Goal: Task Accomplishment & Management: Complete application form

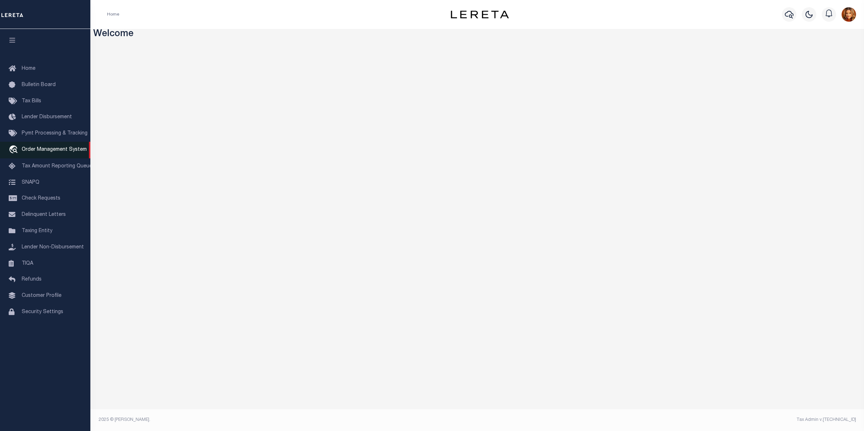
click at [42, 150] on span "Order Management System" at bounding box center [54, 149] width 65 height 5
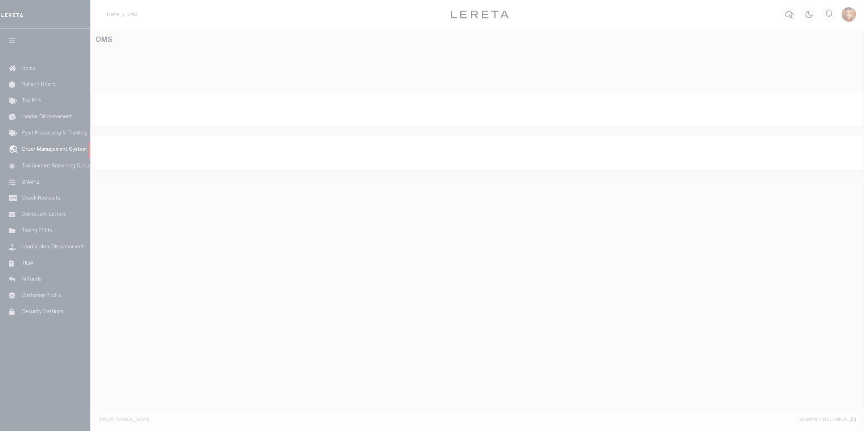
select select "200"
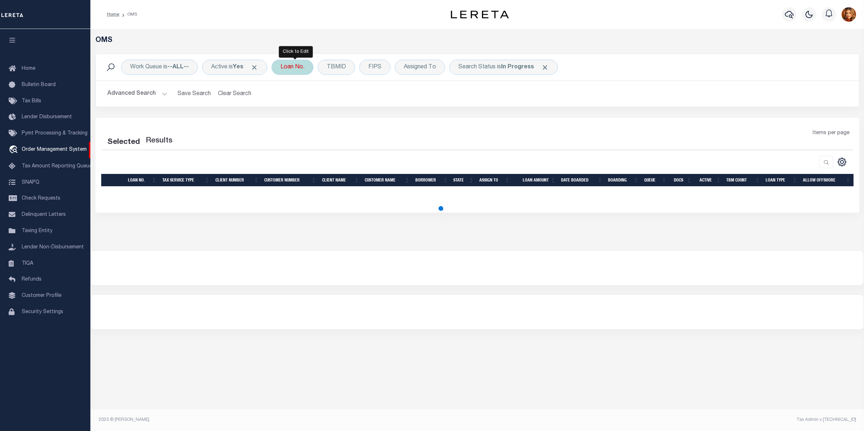
click at [295, 68] on div "Loan No." at bounding box center [292, 67] width 42 height 15
select select "200"
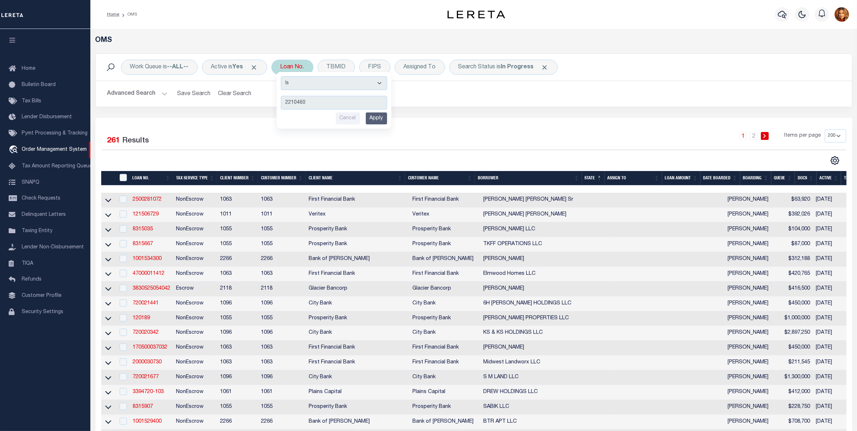
type input "22104601"
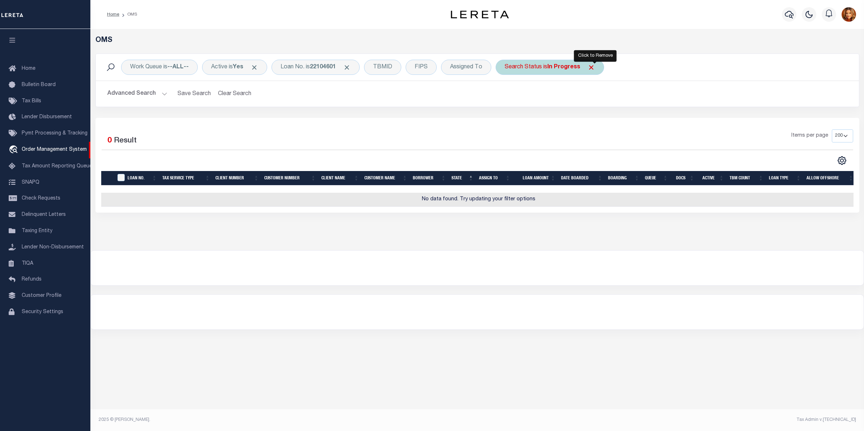
click at [595, 69] on span "Click to Remove" at bounding box center [591, 68] width 8 height 8
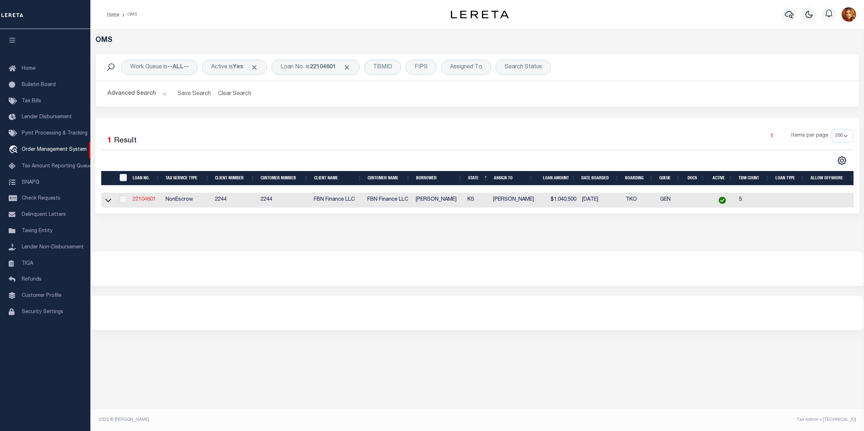
click at [136, 202] on link "22104601" at bounding box center [144, 199] width 23 height 5
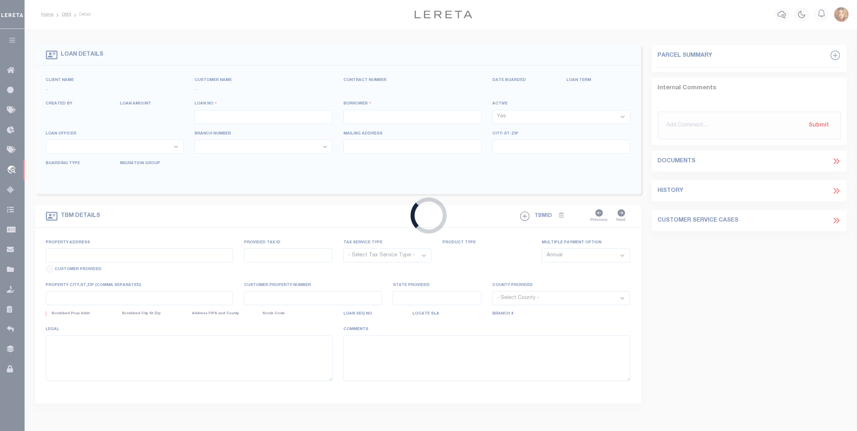
type input "22104601"
type input "[PERSON_NAME]"
select select
select select "NonEscrow"
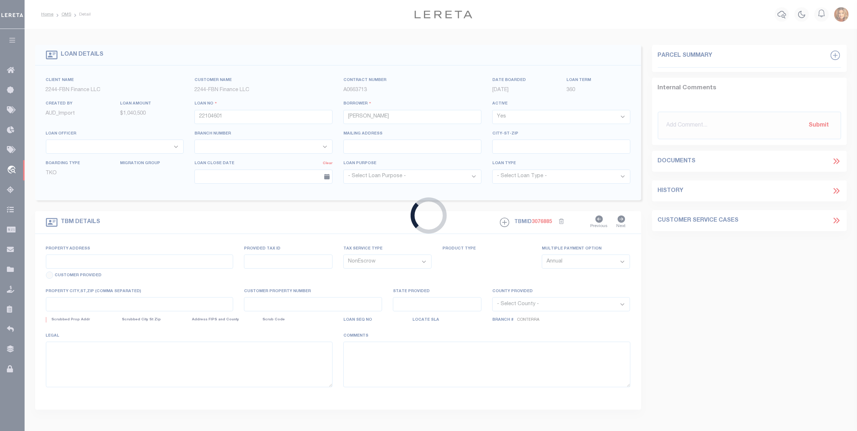
select select "14078"
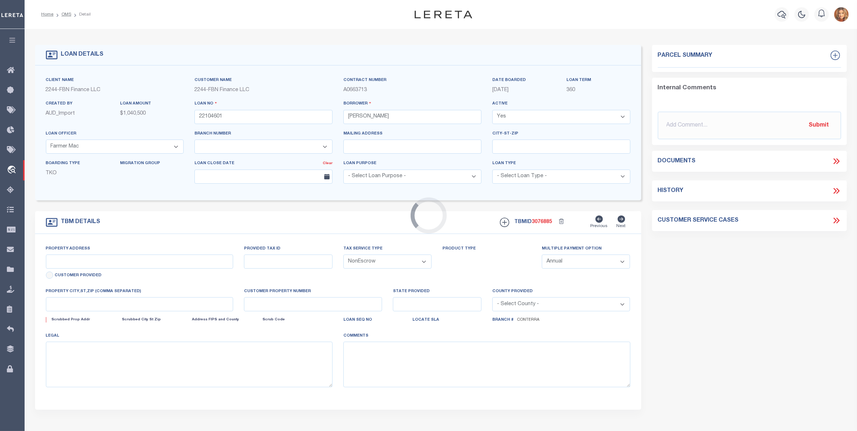
select select "5510"
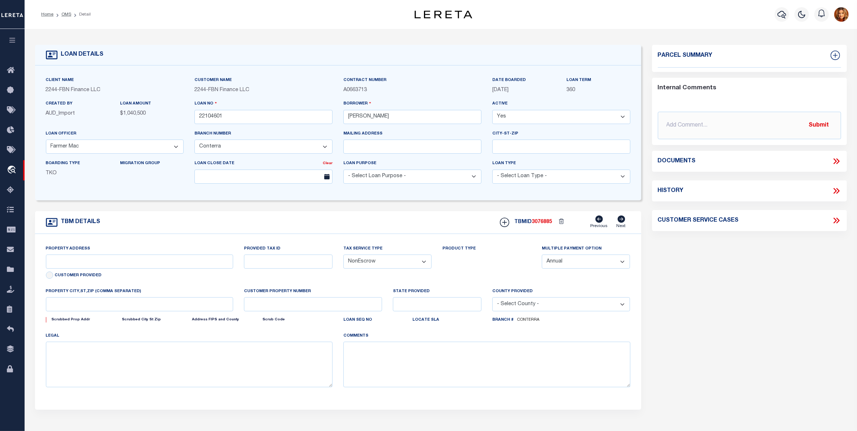
type input "[STREET_ADDRESS]"
type input "05675"
type input "[GEOGRAPHIC_DATA]"
type input "FBN"
type input "KS"
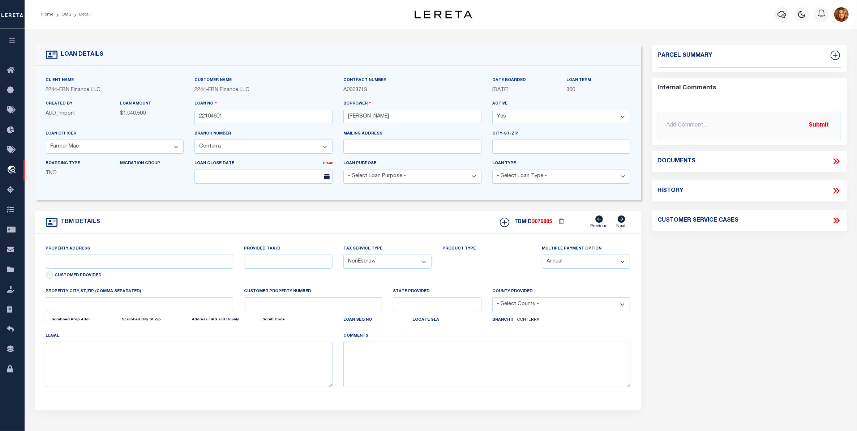
select select
select select "2"
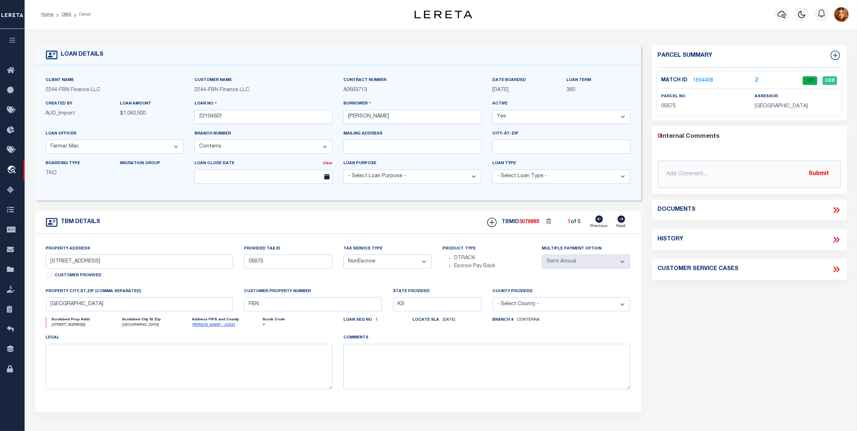
click at [623, 222] on icon at bounding box center [621, 218] width 8 height 7
type input "05623"
select select
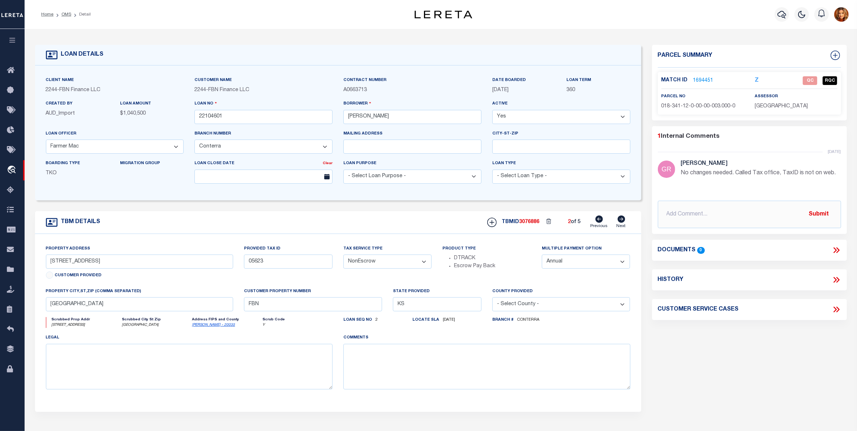
click at [623, 222] on icon at bounding box center [621, 218] width 8 height 7
type input "05615"
select select
click at [599, 225] on link "Previous" at bounding box center [599, 222] width 17 height 14
type input "05623"
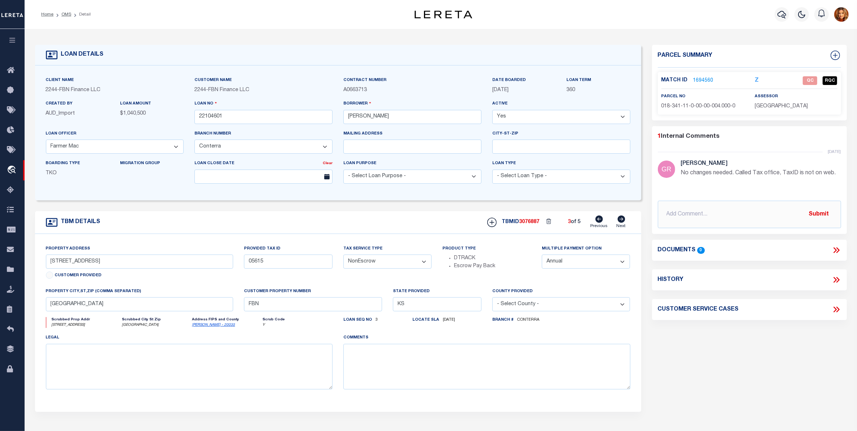
select select
click at [698, 77] on link "1694451" at bounding box center [703, 81] width 20 height 8
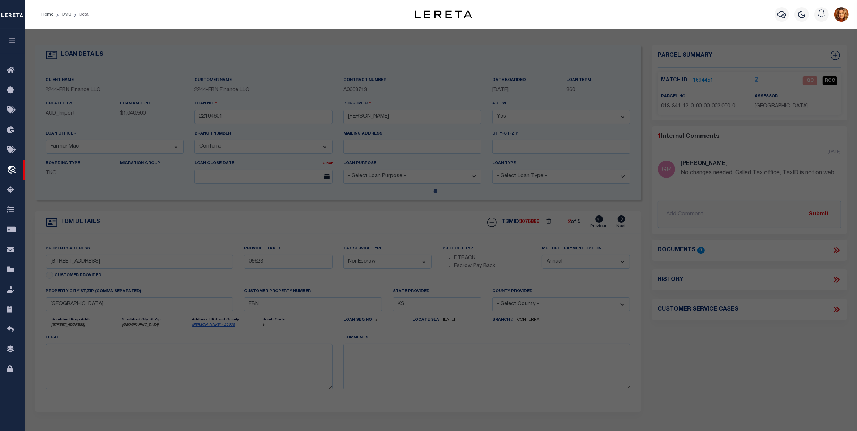
checkbox input "false"
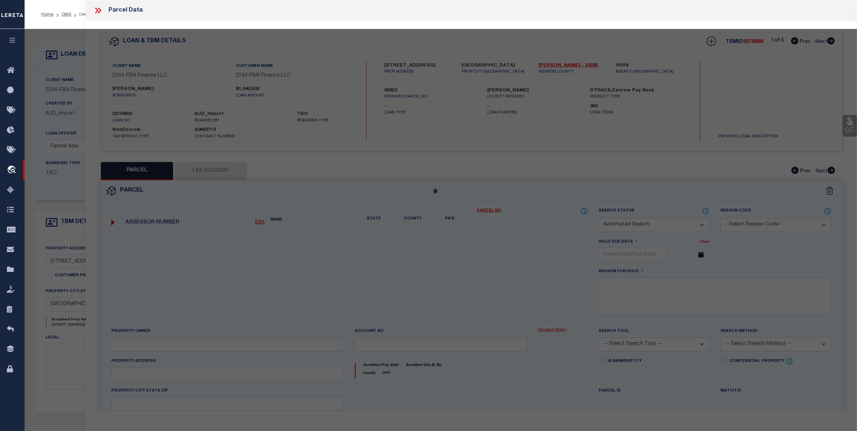
select select "QC"
select select "099"
type input "[PERSON_NAME]"
type input "036-05623"
select select "PHN"
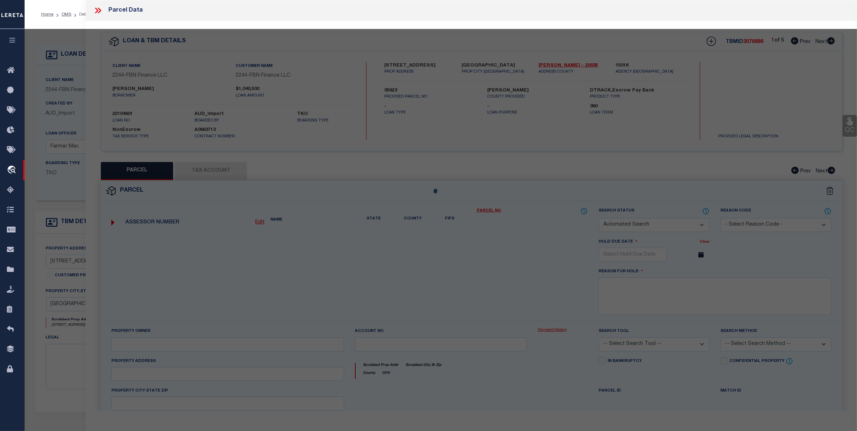
select select
type input "0 322nd Rd"
type input "[GEOGRAPHIC_DATA]"
type textarea "S12, T35, R06, ACRES 317.11, S1/2NW1/4 & S1/2 SEC EXC E1/2S E1/4 LESS ROW"
type textarea "No changes needed. Called Tax office, TaxID is not on web."
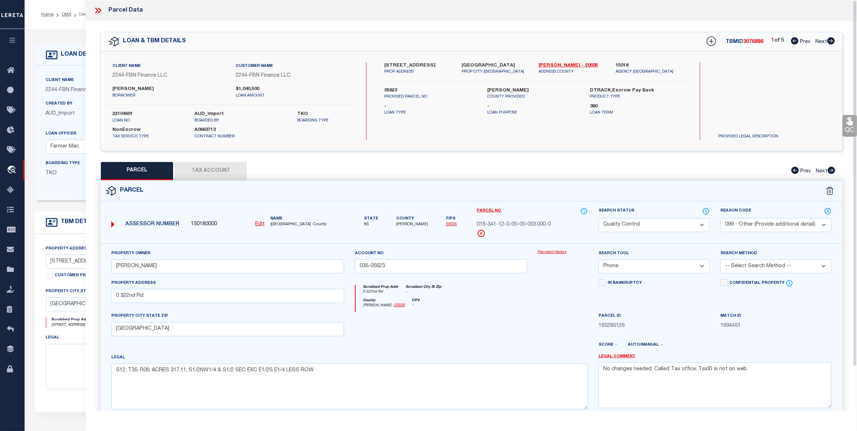
click at [685, 220] on select "Automated Search Bad Parcel Complete Duplicate Parcel High Dollar Reporting In …" at bounding box center [653, 225] width 111 height 14
click at [598, 218] on select "Automated Search Bad Parcel Complete Duplicate Parcel High Dollar Reporting In …" at bounding box center [653, 225] width 111 height 14
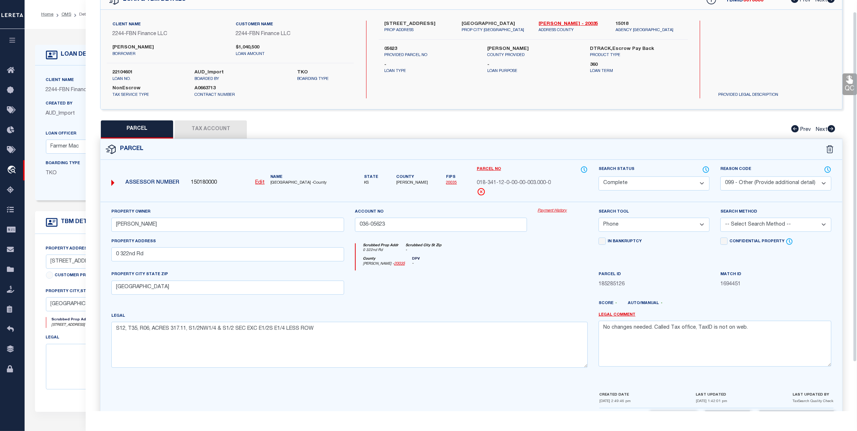
scroll to position [71, 0]
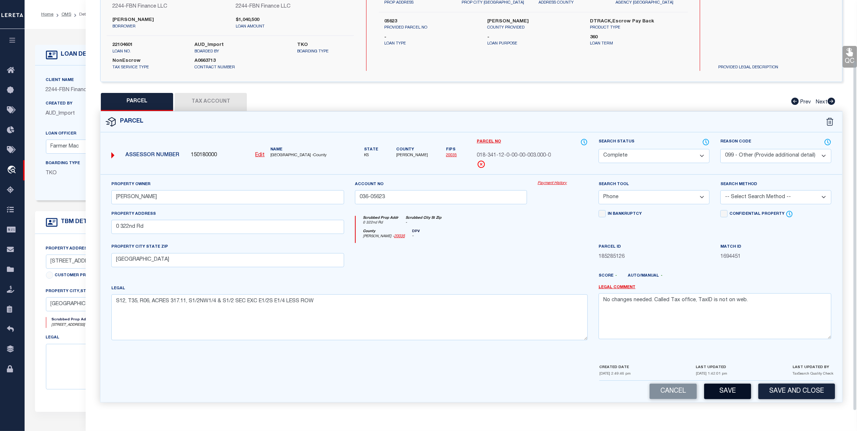
click at [726, 392] on button "Save" at bounding box center [727, 391] width 47 height 16
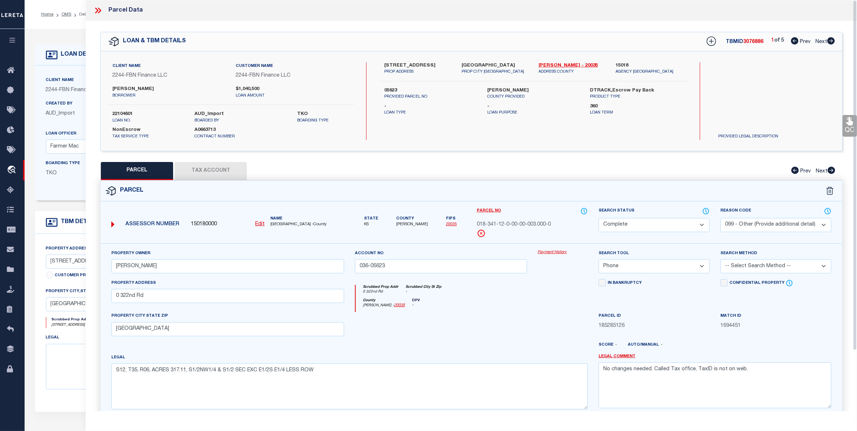
select select "AS"
select select
checkbox input "false"
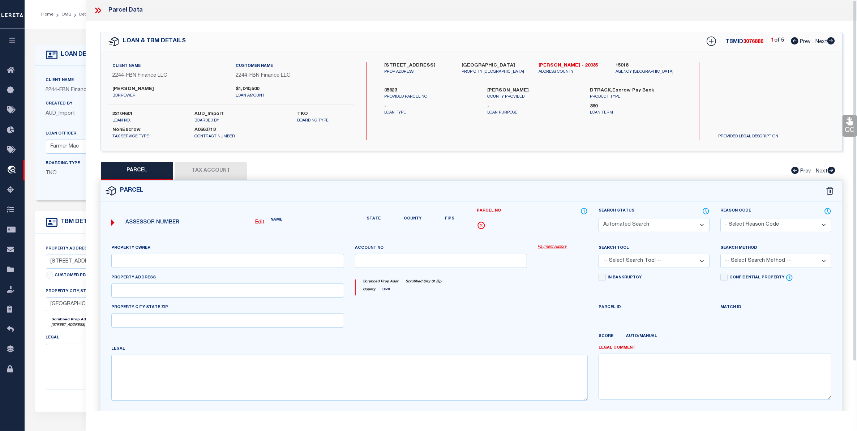
select select "CP"
select select "099"
type input "[PERSON_NAME]"
type input "036-05623"
select select "PHN"
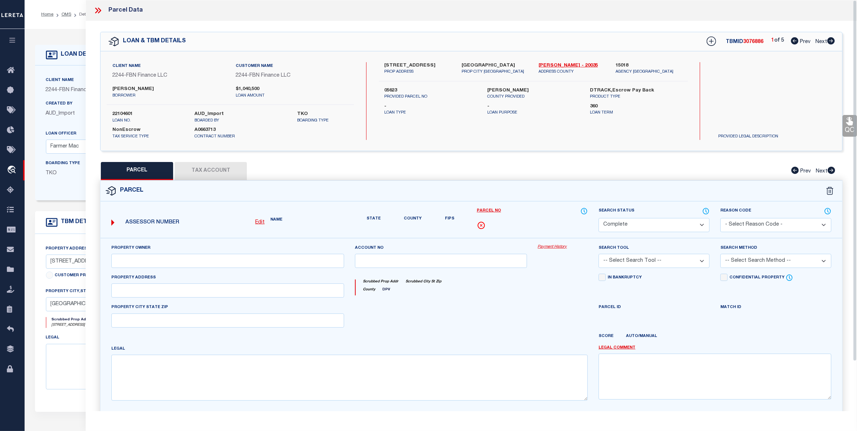
select select
type input "0 322nd Rd"
type input "[GEOGRAPHIC_DATA]"
type textarea "S12, T35, R06, ACRES 317.11, S1/2NW1/4 & S1/2 SEC EXC E1/2S E1/4 LESS ROW"
type textarea "No changes needed. Called Tax office, TaxID is not on web."
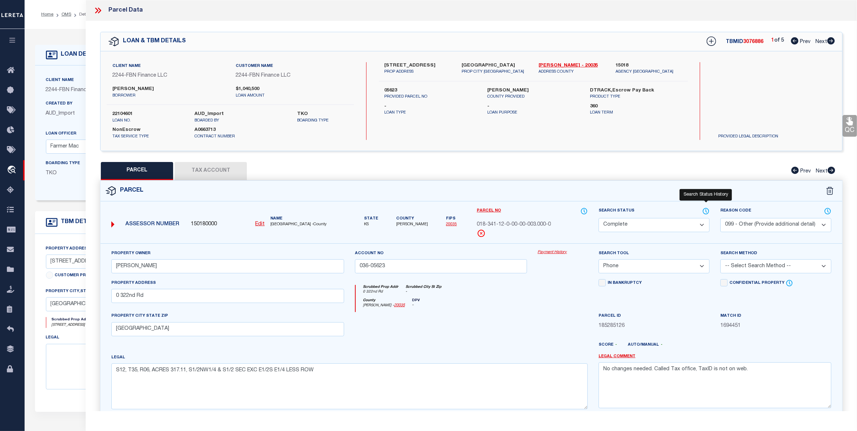
click at [707, 210] on icon at bounding box center [705, 211] width 7 height 8
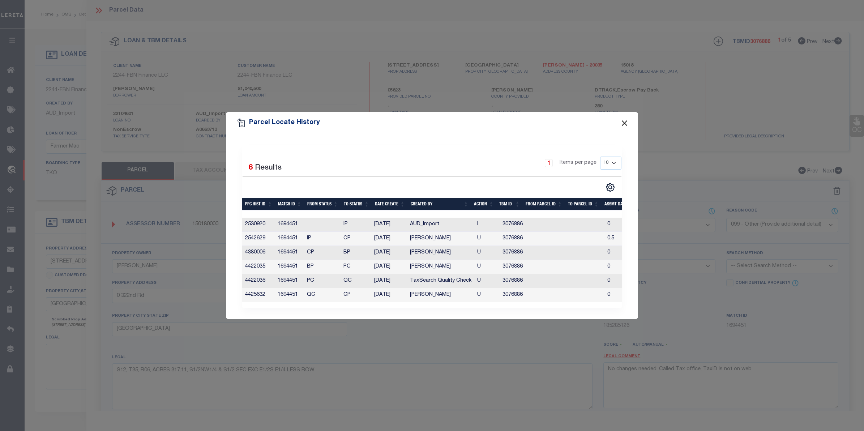
click at [626, 120] on button "Close" at bounding box center [624, 122] width 9 height 9
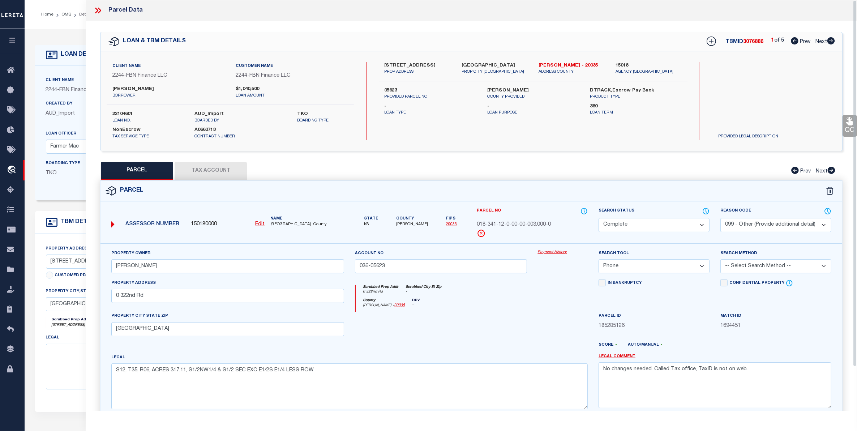
click at [823, 42] on span "Next" at bounding box center [821, 41] width 12 height 5
select select "AS"
select select
checkbox input "false"
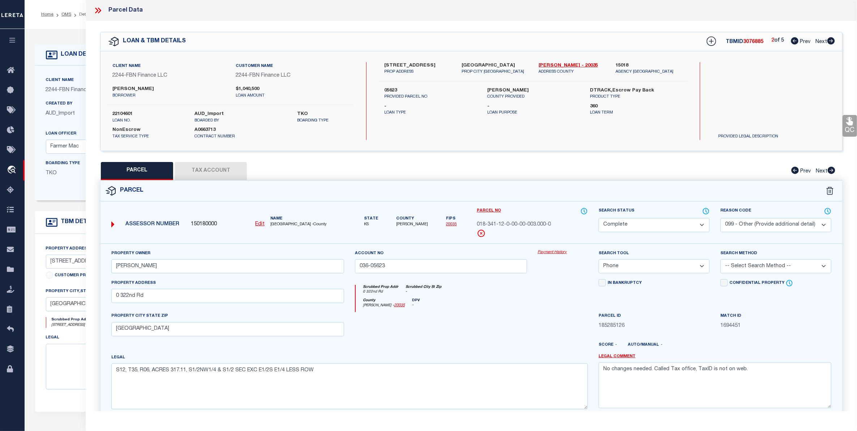
checkbox input "false"
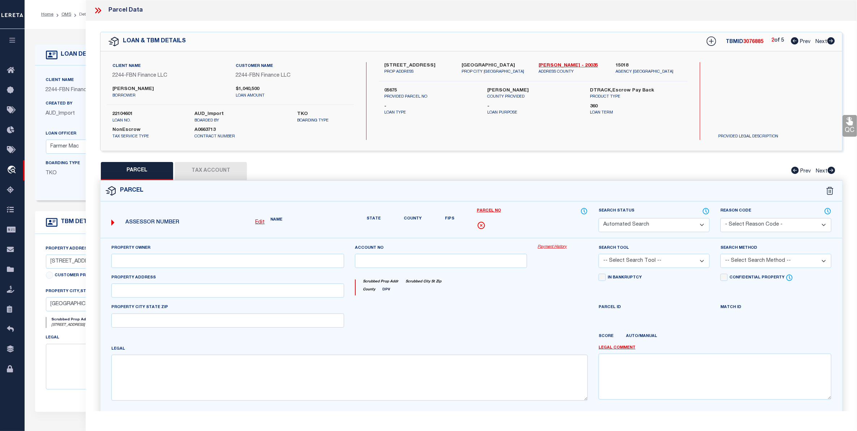
select select "CP"
type input "[PERSON_NAME]"
type input "108-05675"
select select "AGW"
select select "ADD"
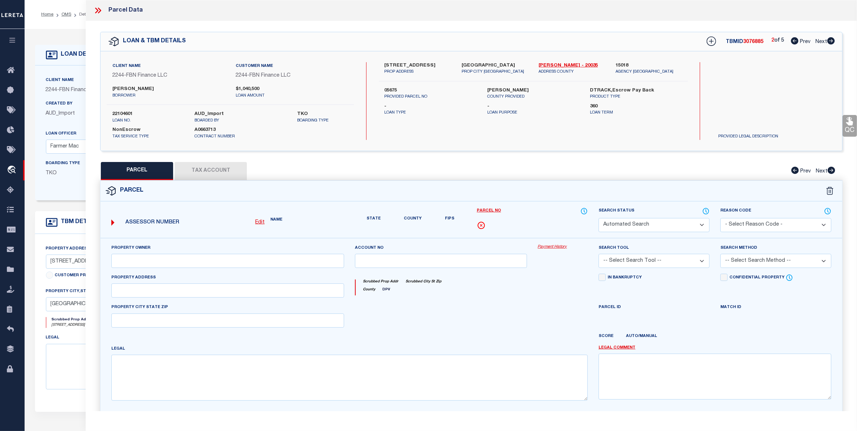
type input "[STREET_ADDRESS]"
checkbox input "false"
type input "[GEOGRAPHIC_DATA]"
type textarea "S14, T35, R06, ACRES 349.01, LTS 2-4,NW1/4SE1/4 & N1/2SW1/4 & NW1/4,LESS ROW"
type textarea "Tax id, address and legal does not match with website- BG parcel matches owner'…"
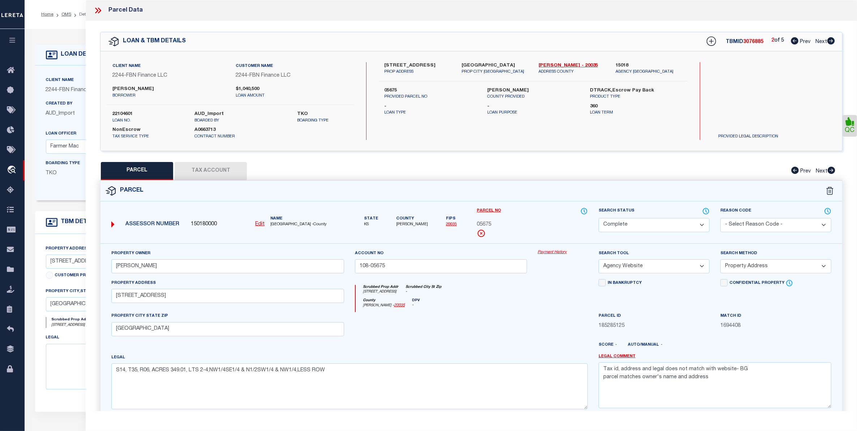
click at [821, 41] on span "Next" at bounding box center [821, 41] width 12 height 5
select select "AS"
select select
checkbox input "false"
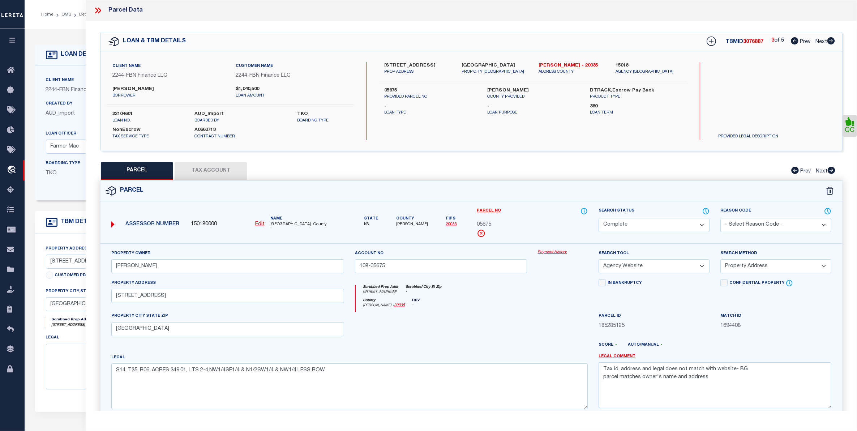
checkbox input "false"
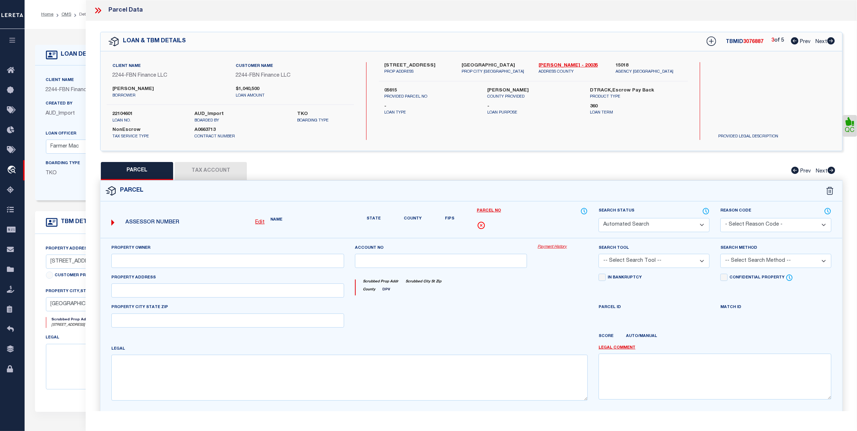
select select "QC"
select select "099"
type input "[PERSON_NAME]"
type input "108-05615"
select select "PHN"
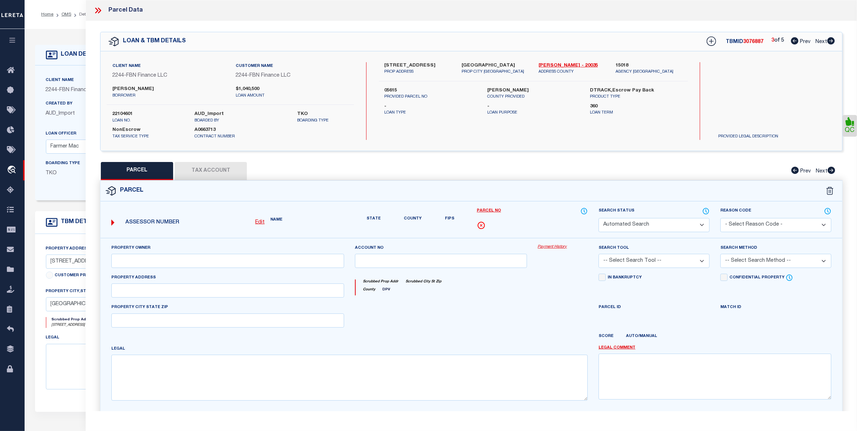
select select
type input "0 181st Rd"
type input "[GEOGRAPHIC_DATA]"
type textarea "S11, T35, R06, ACRES 313.46, S1/2 SEC LESS ROW"
type textarea "No changes needed. Called Tax office, TaxID is not on web."
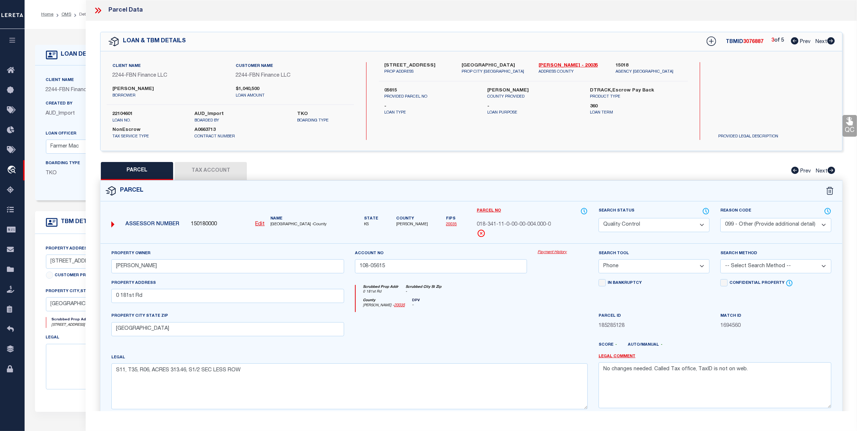
click at [644, 232] on div "Search Status Automated Search Bad Parcel Complete Duplicate Parcel High Dollar…" at bounding box center [654, 225] width 122 height 36
click at [641, 224] on select "Automated Search Bad Parcel Complete Duplicate Parcel High Dollar Reporting In …" at bounding box center [653, 225] width 111 height 14
click at [598, 218] on select "Automated Search Bad Parcel Complete Duplicate Parcel High Dollar Reporting In …" at bounding box center [653, 225] width 111 height 14
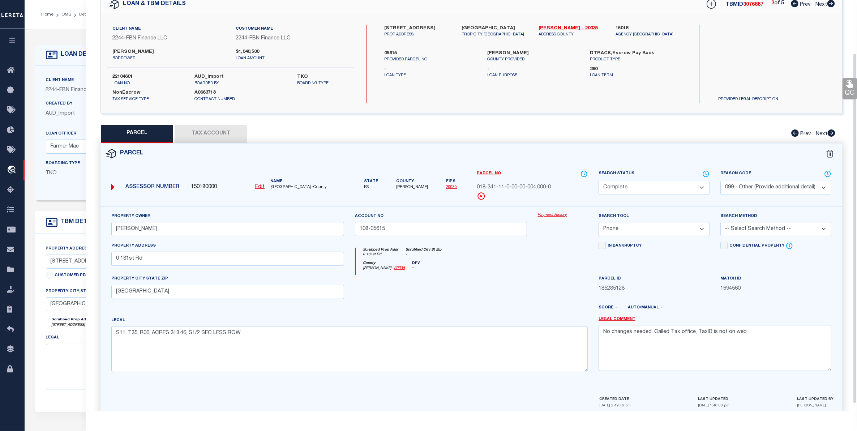
scroll to position [71, 0]
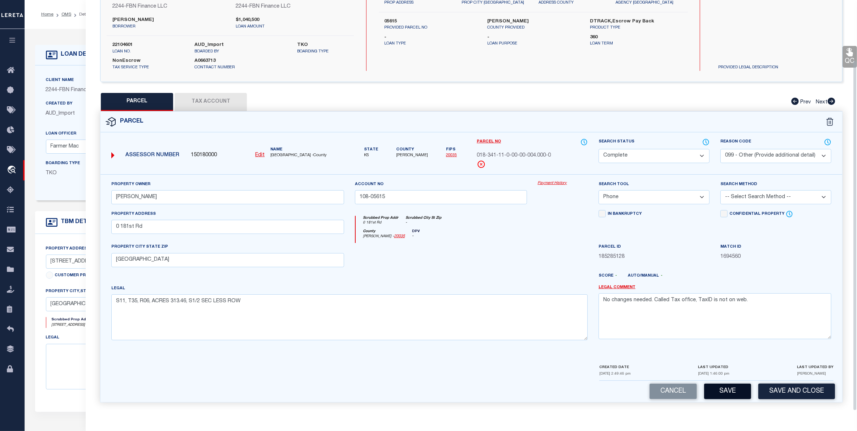
click at [727, 389] on button "Save" at bounding box center [727, 391] width 47 height 16
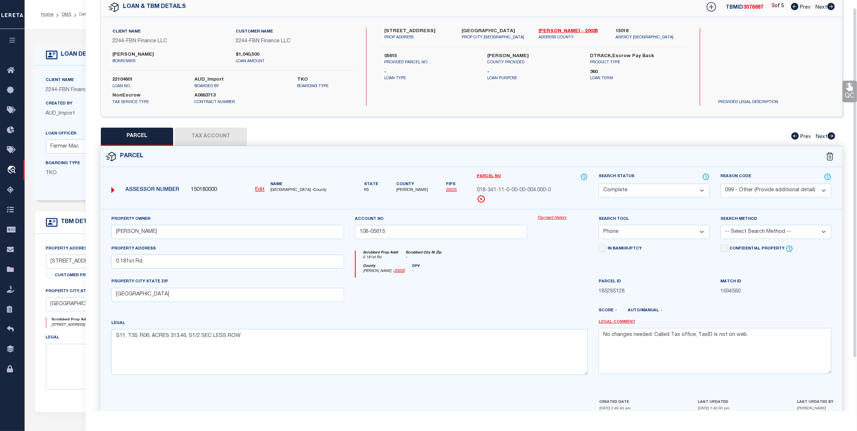
scroll to position [0, 0]
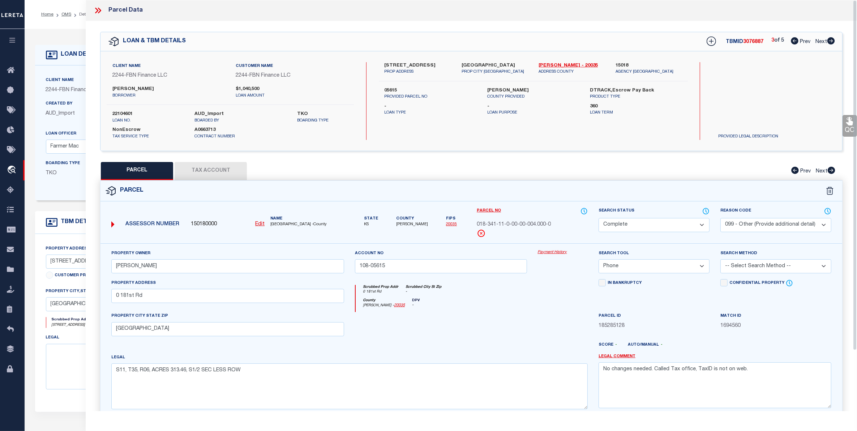
select select "AS"
select select
checkbox input "false"
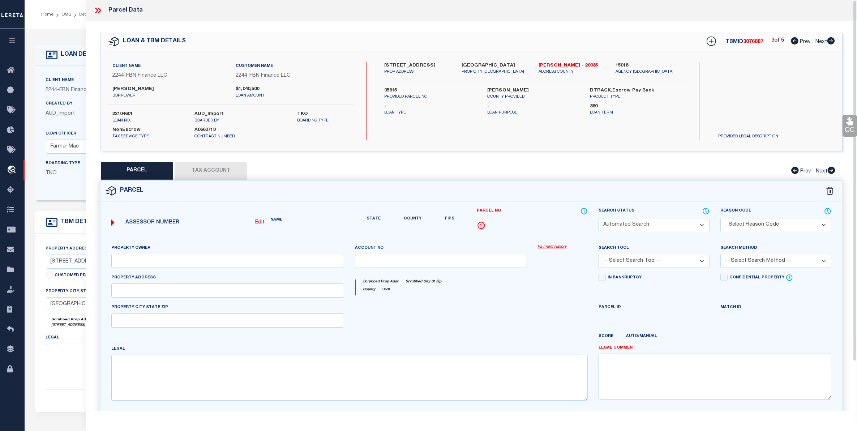
select select "CP"
select select "099"
type input "[PERSON_NAME]"
type input "108-05615"
select select "PHN"
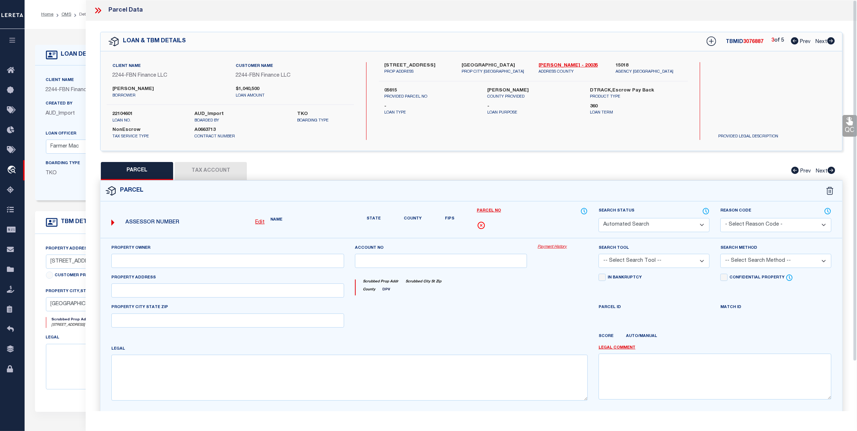
select select
type input "0 181st Rd"
type input "[GEOGRAPHIC_DATA]"
type textarea "S11, T35, R06, ACRES 313.46, S1/2 SEC LESS ROW"
type textarea "No changes needed. Called Tax office, TaxID is not on web."
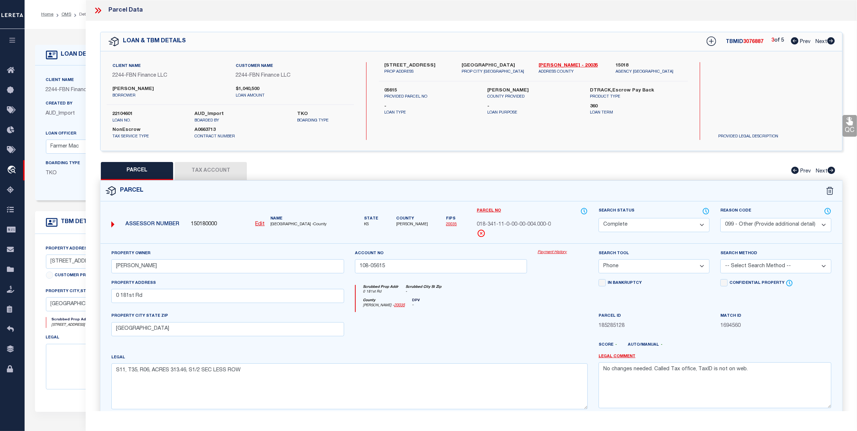
click at [211, 171] on button "Tax Account" at bounding box center [211, 171] width 72 height 18
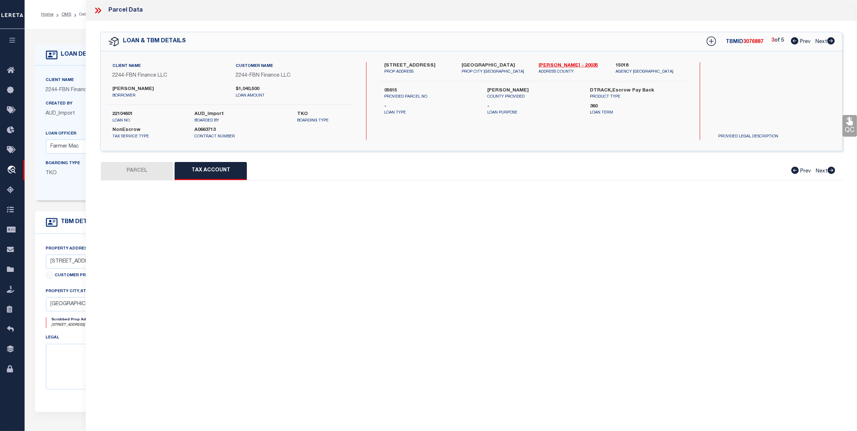
select select "100"
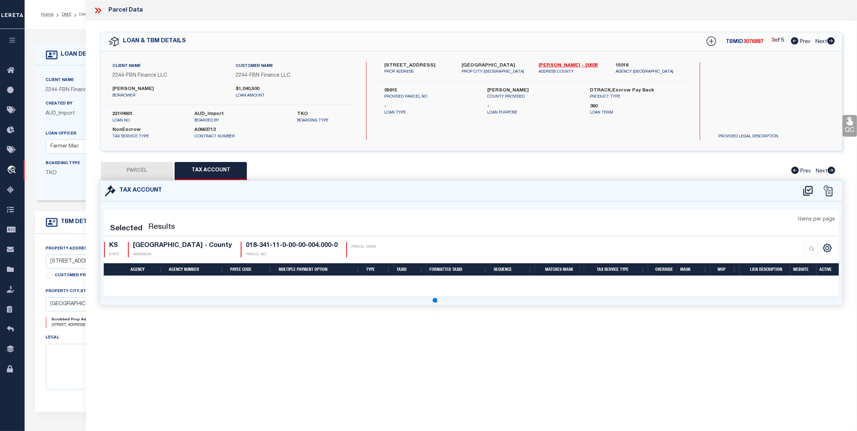
select select "100"
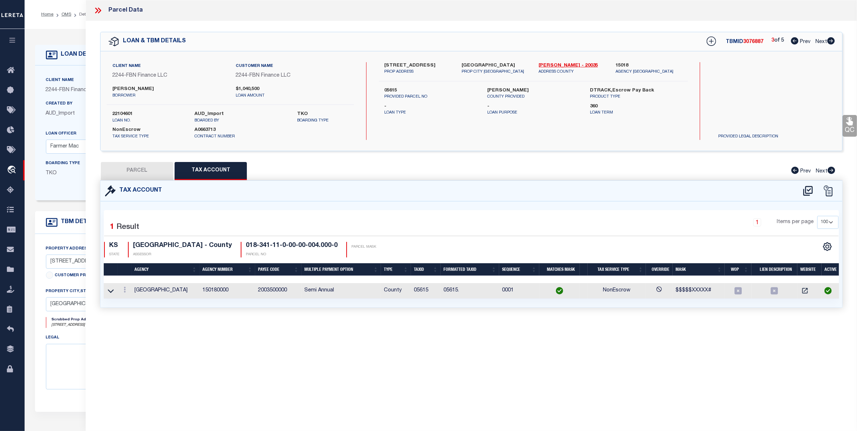
click at [145, 172] on button "PARCEL" at bounding box center [137, 171] width 72 height 18
select select "AS"
select select
checkbox input "false"
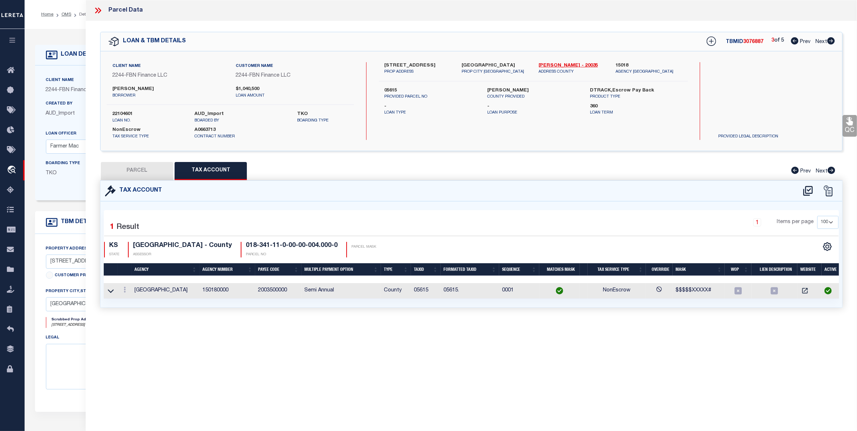
checkbox input "false"
select select "CP"
select select "099"
type input "[PERSON_NAME]"
type input "108-05615"
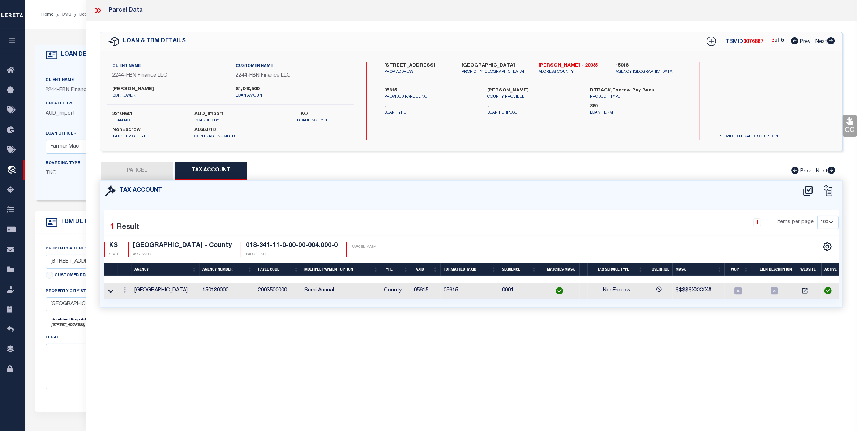
select select "PHN"
select select
type input "0 181st Rd"
type input "[GEOGRAPHIC_DATA]"
type textarea "S11, T35, R06, ACRES 313.46, S1/2 SEC LESS ROW"
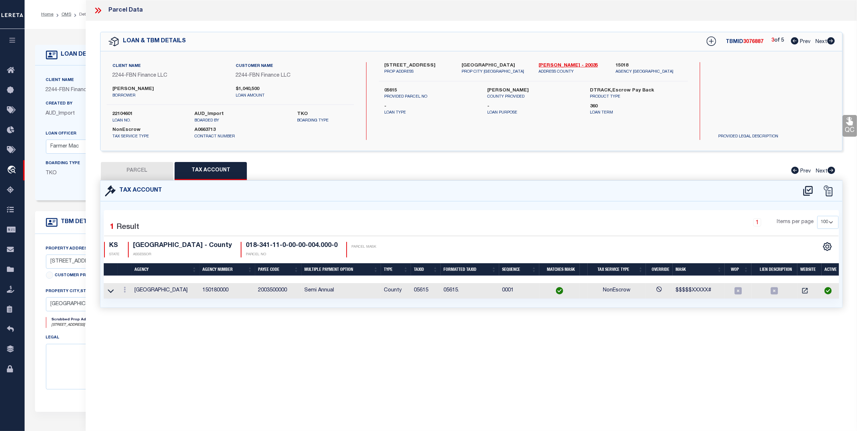
type textarea "No changes needed. Called Tax office, TaxID is not on web."
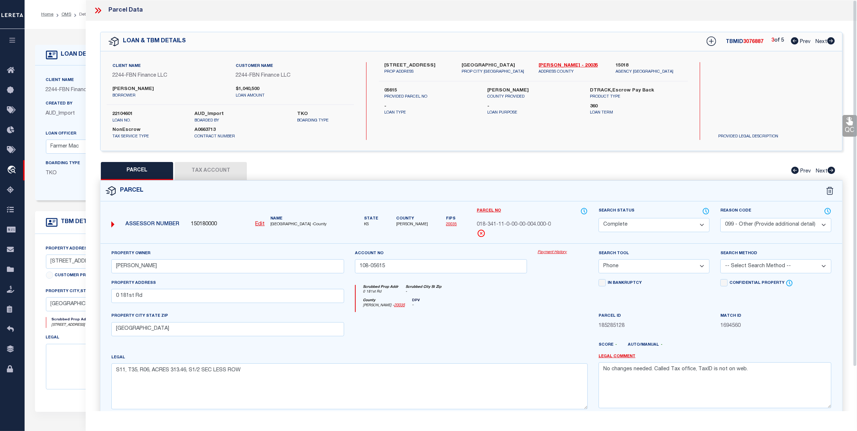
click at [819, 40] on span "Next" at bounding box center [821, 41] width 12 height 5
select select "AS"
select select
checkbox input "false"
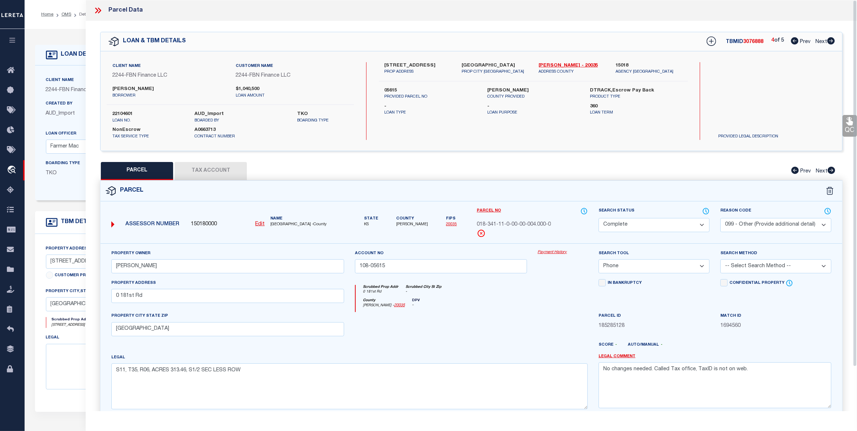
checkbox input "false"
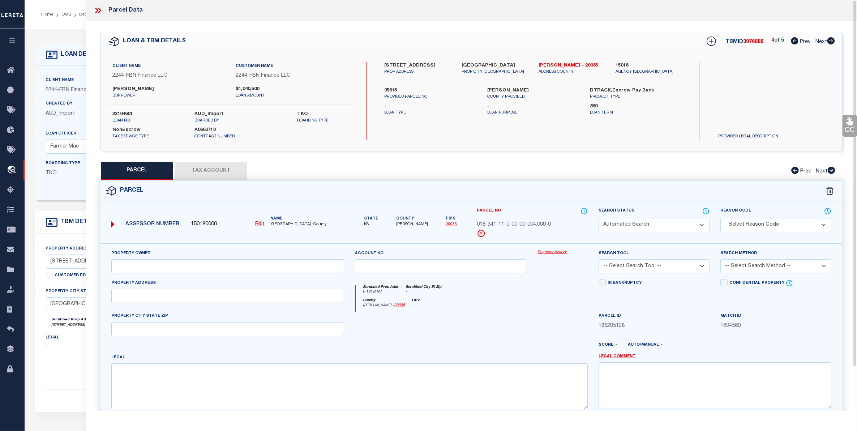
select select "QC"
select select "099"
type input "[PERSON_NAME]"
type input "108-05663"
select select "PHN"
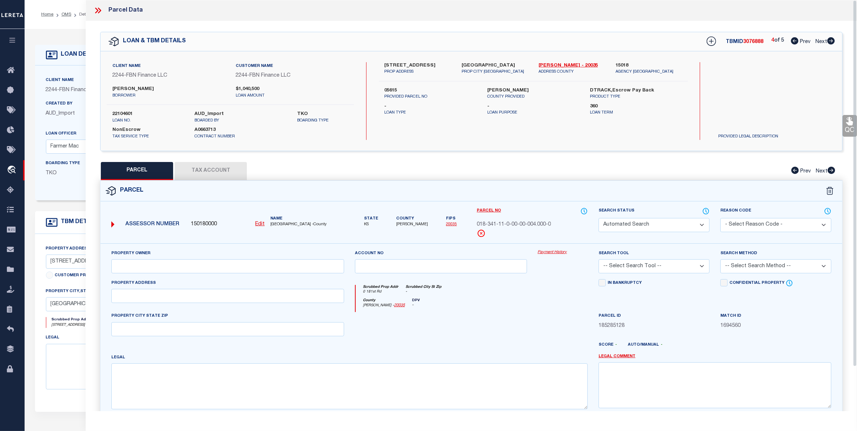
select select "LIP"
type input "0 221st Rd"
type input "[GEOGRAPHIC_DATA]"
type textarea "S15, T35, R06, ACRES 286.75, LTS 1 & 2,N1/2SE1/4,NE1/4"
type textarea "No changes needed. Called Tax office, TaxID is not on web."
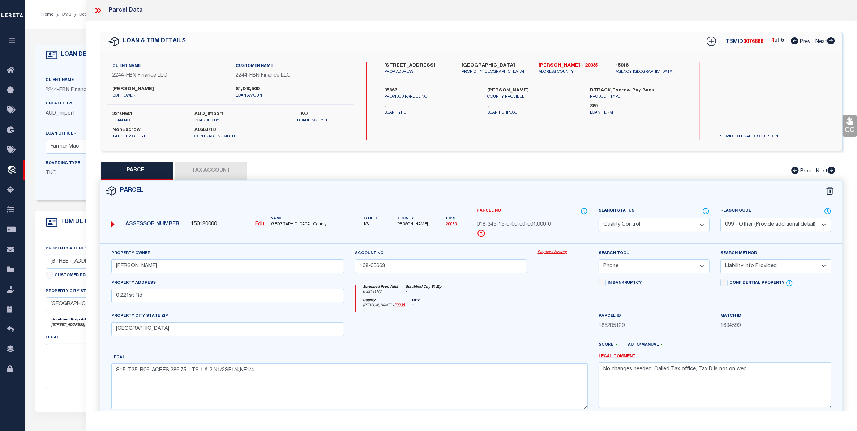
click at [664, 221] on select "Automated Search Bad Parcel Complete Duplicate Parcel High Dollar Reporting In …" at bounding box center [653, 225] width 111 height 14
click at [598, 218] on select "Automated Search Bad Parcel Complete Duplicate Parcel High Dollar Reporting In …" at bounding box center [653, 225] width 111 height 14
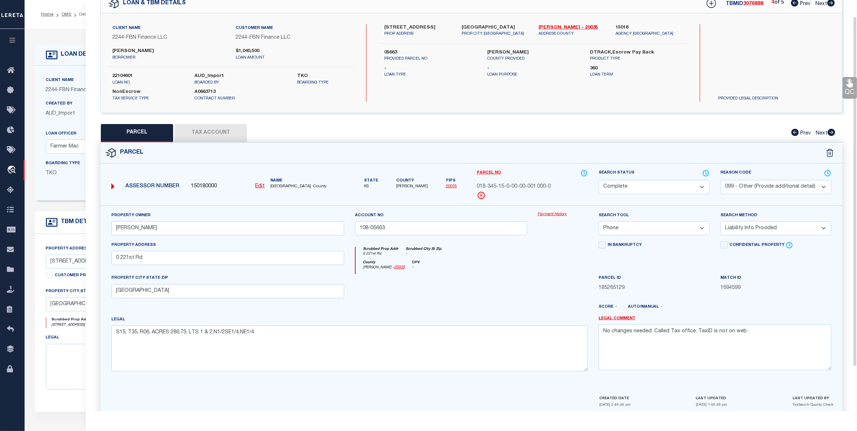
scroll to position [71, 0]
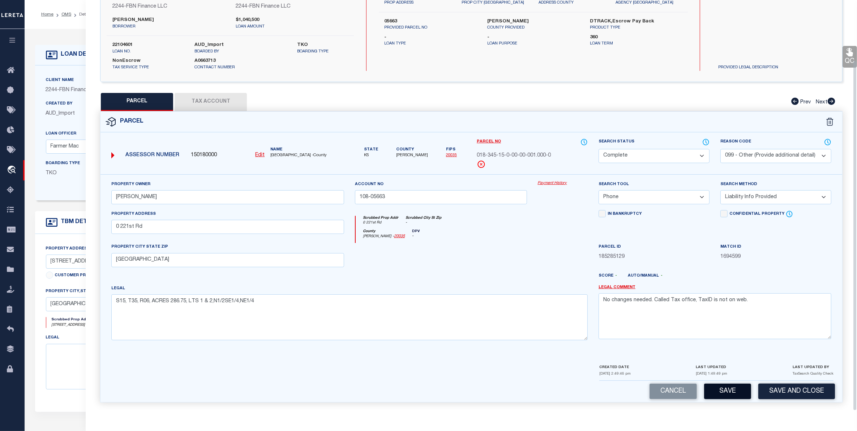
click at [729, 393] on button "Save" at bounding box center [727, 391] width 47 height 16
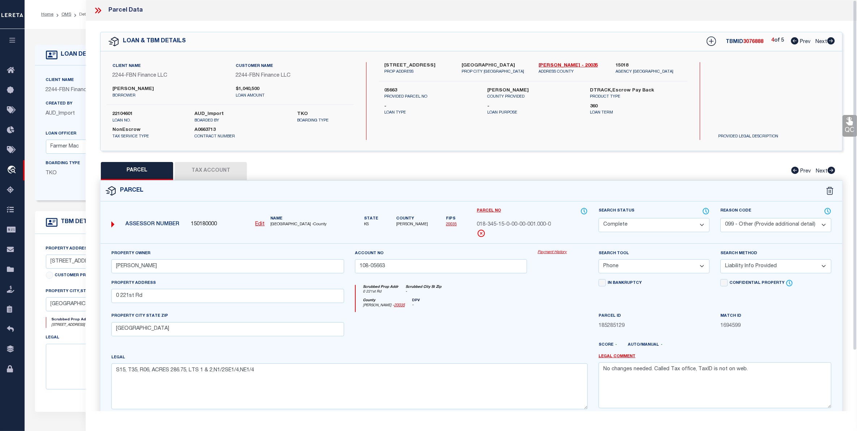
select select "AS"
select select
checkbox input "false"
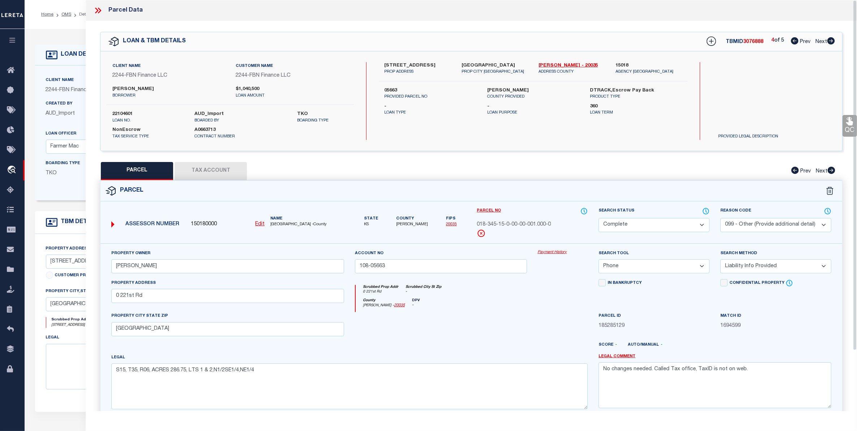
checkbox input "false"
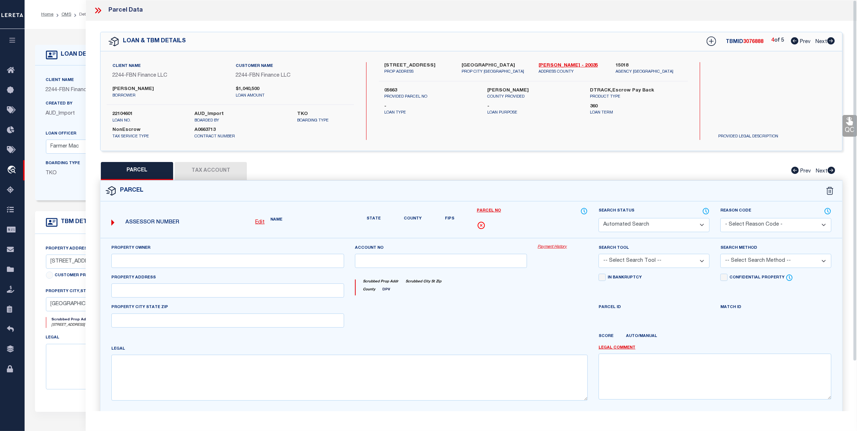
select select "CP"
select select "099"
type input "[PERSON_NAME]"
type input "108-05663"
select select "PHN"
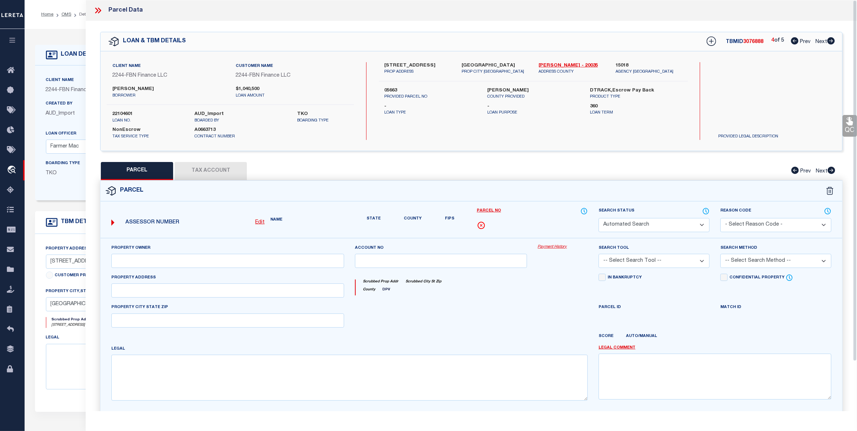
select select "LIP"
type input "0 221st Rd"
type input "[GEOGRAPHIC_DATA]"
type textarea "S15, T35, R06, ACRES 286.75, LTS 1 & 2,N1/2SE1/4,NE1/4"
type textarea "No changes needed. Called Tax office, TaxID is not on web."
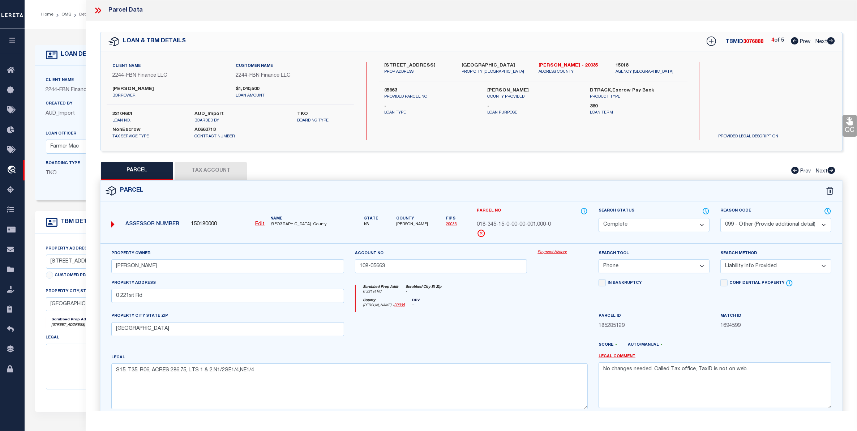
click at [819, 38] on link "Next" at bounding box center [825, 40] width 20 height 5
select select "AS"
select select
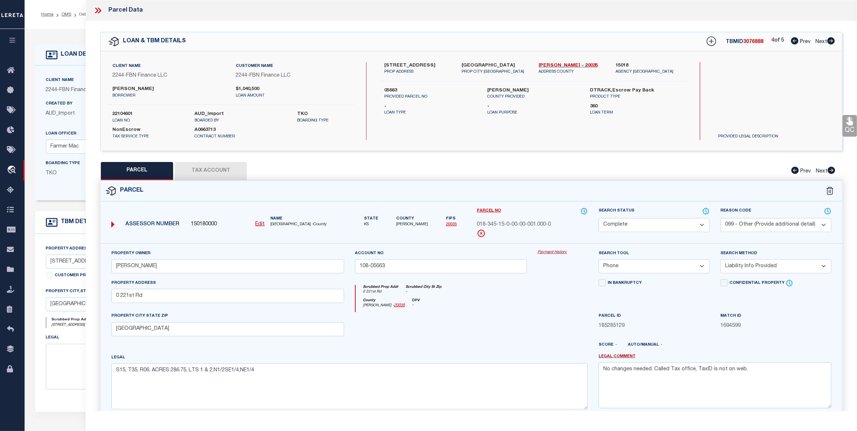
checkbox input "false"
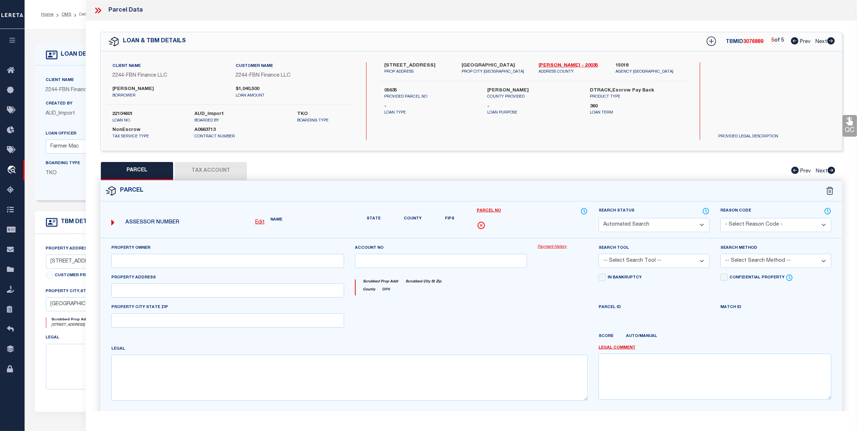
select select "QC"
select select "099"
type input "[PERSON_NAME]"
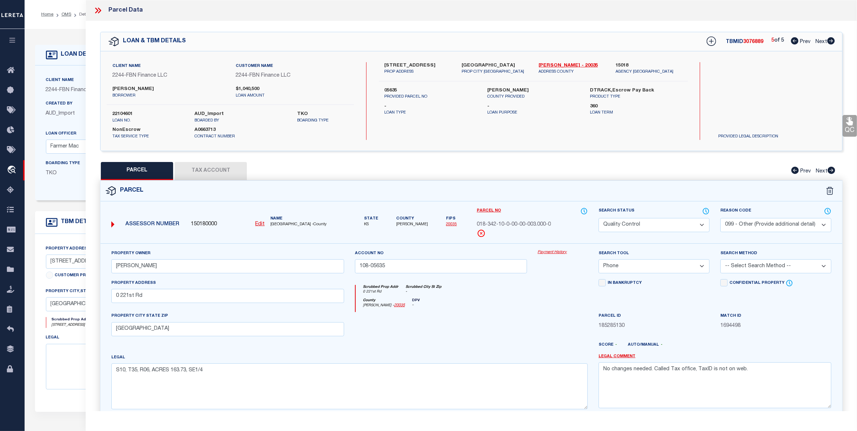
click at [678, 222] on select "Automated Search Bad Parcel Complete Duplicate Parcel High Dollar Reporting In …" at bounding box center [653, 225] width 111 height 14
click at [598, 218] on select "Automated Search Bad Parcel Complete Duplicate Parcel High Dollar Reporting In …" at bounding box center [653, 225] width 111 height 14
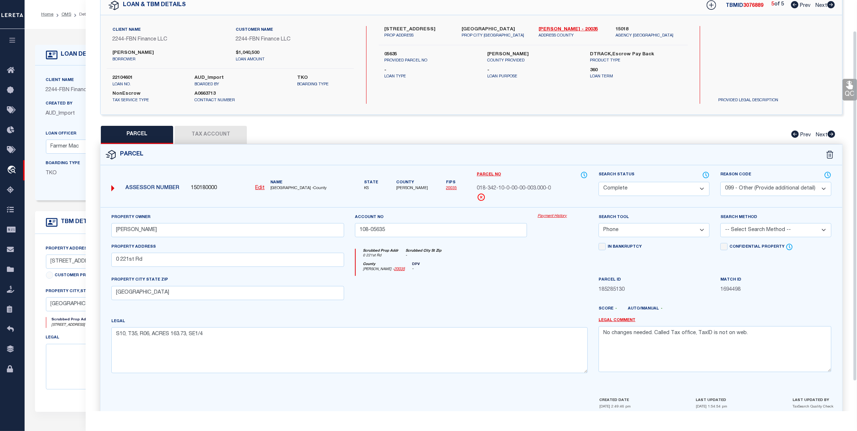
scroll to position [71, 0]
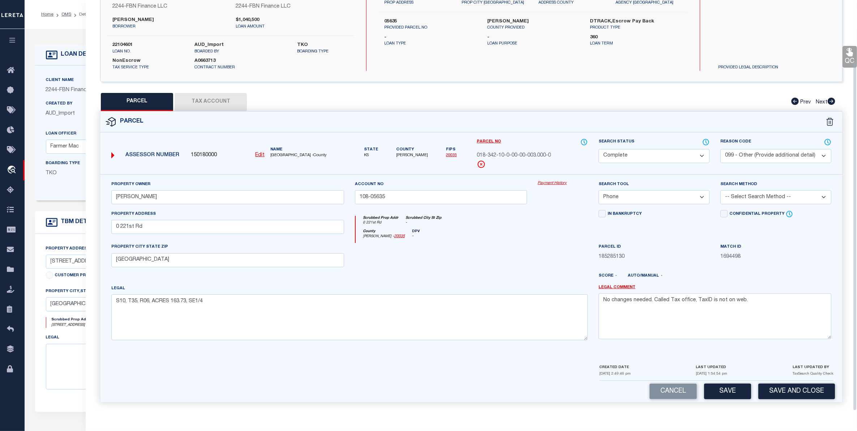
drag, startPoint x: 736, startPoint y: 390, endPoint x: 653, endPoint y: 353, distance: 90.4
click at [731, 387] on button "Save" at bounding box center [727, 391] width 47 height 16
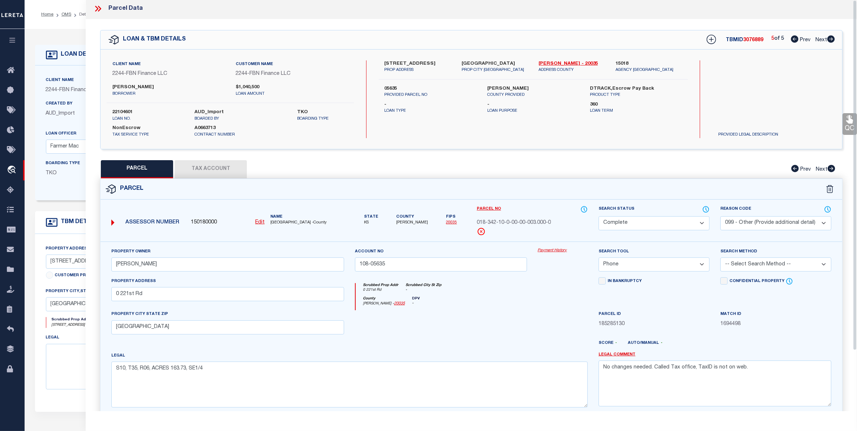
scroll to position [0, 0]
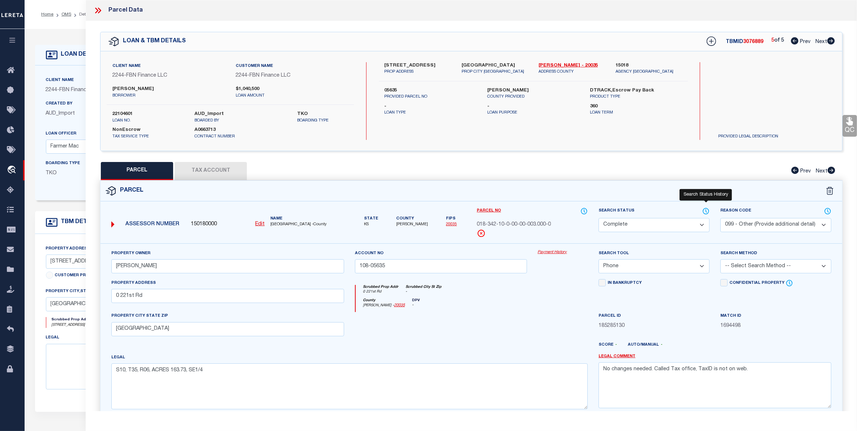
click at [708, 210] on icon at bounding box center [706, 211] width 6 height 6
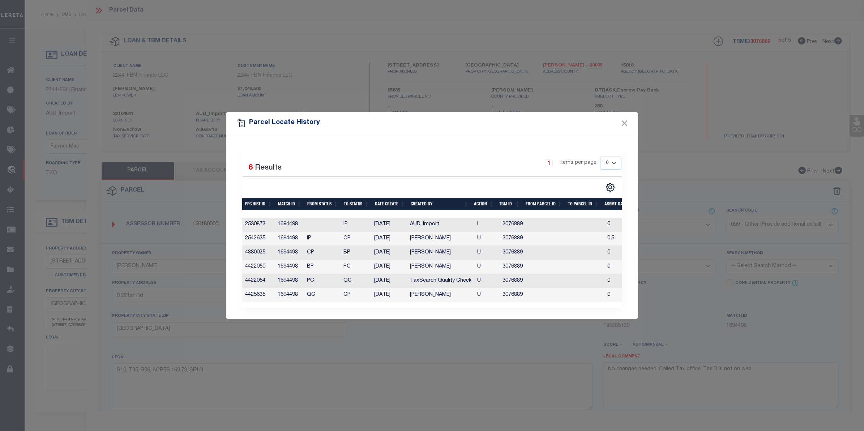
click at [477, 146] on div "Selected 6 Results 1 Items per page 10 25 50 100" at bounding box center [431, 226] width 379 height 163
click at [621, 118] on button "Close" at bounding box center [624, 122] width 9 height 9
